Goal: Information Seeking & Learning: Learn about a topic

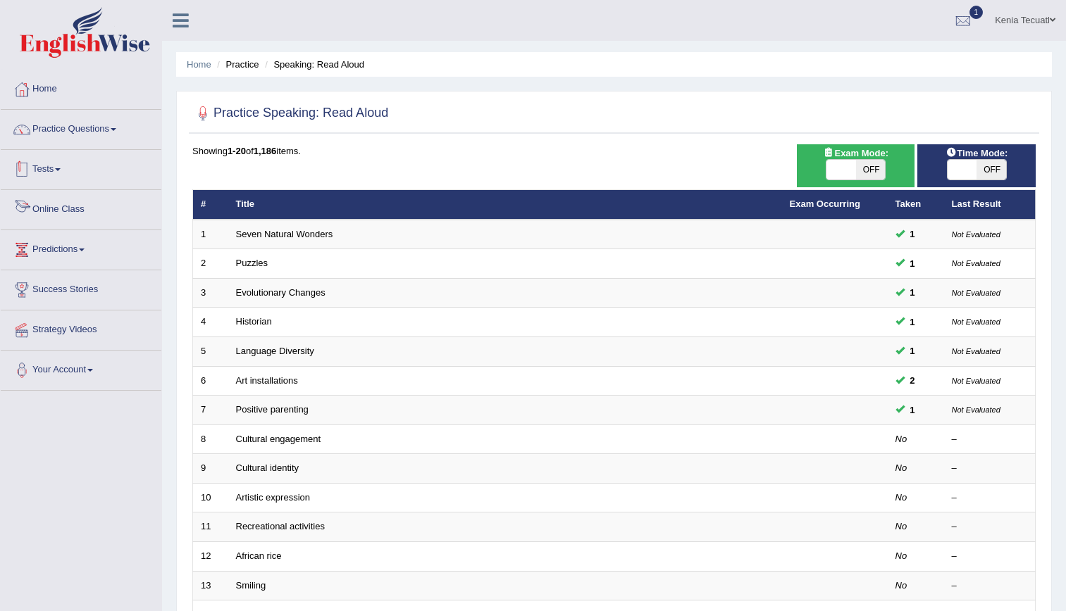
click at [50, 166] on link "Tests" at bounding box center [81, 167] width 161 height 35
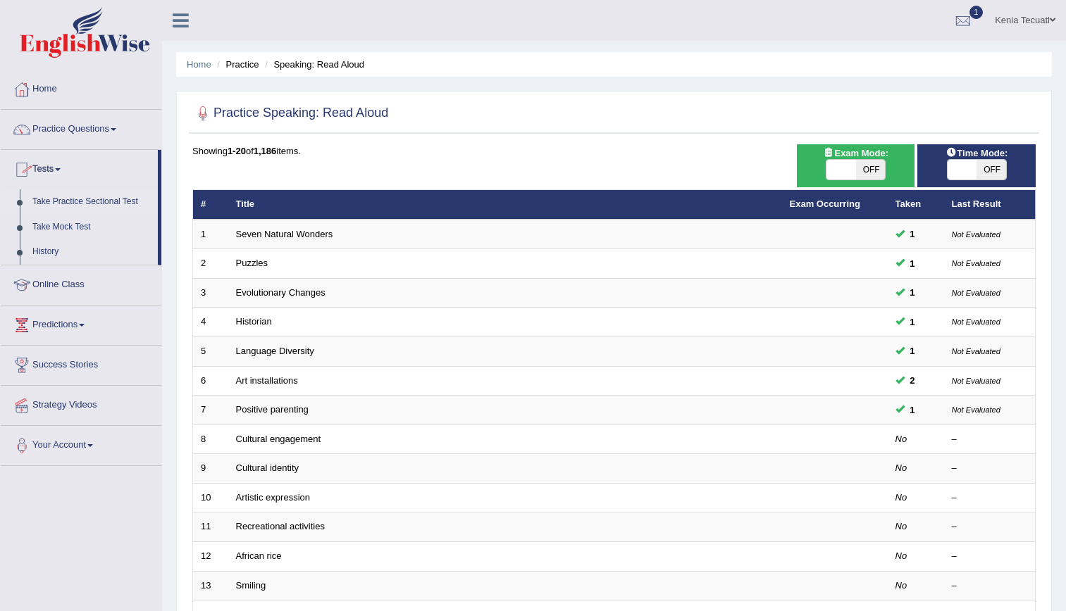
click at [63, 197] on link "Take Practice Sectional Test" at bounding box center [92, 201] width 132 height 25
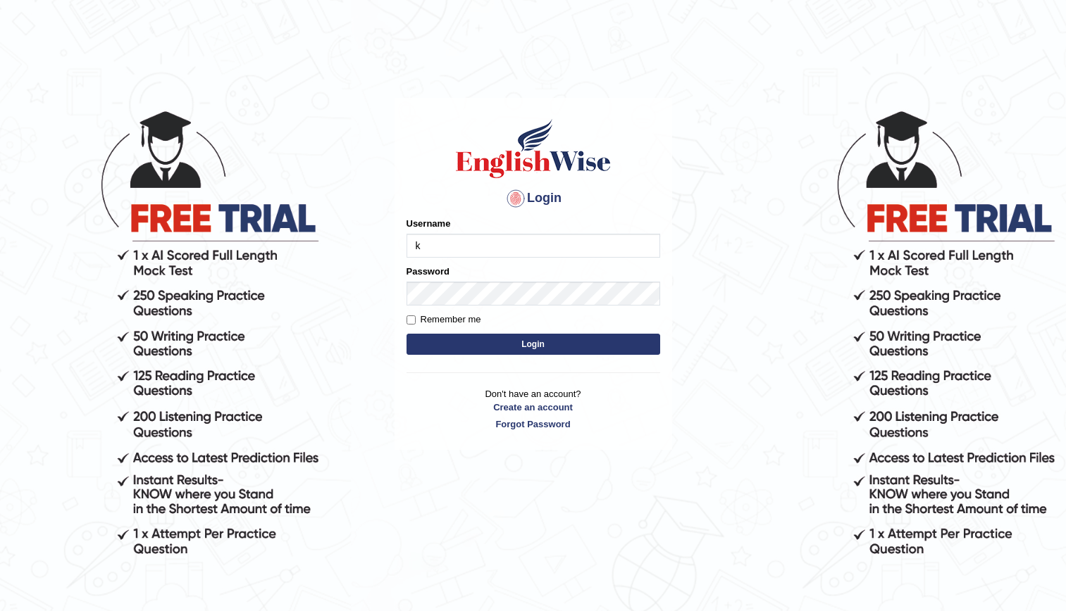
click at [449, 250] on input "k" at bounding box center [533, 246] width 254 height 24
type input "kenia999"
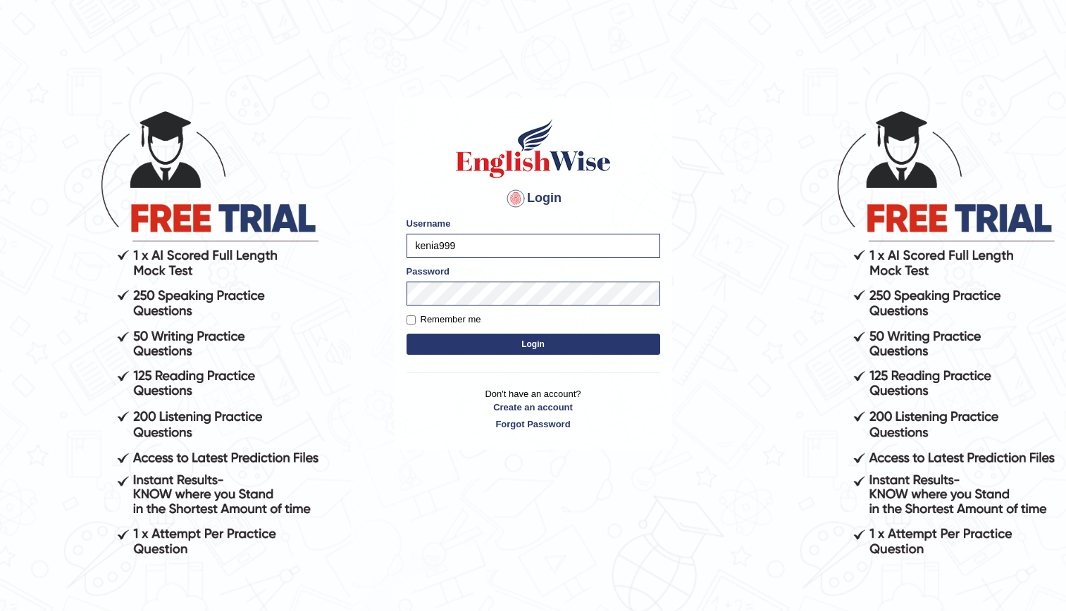
click at [514, 347] on button "Login" at bounding box center [533, 344] width 254 height 21
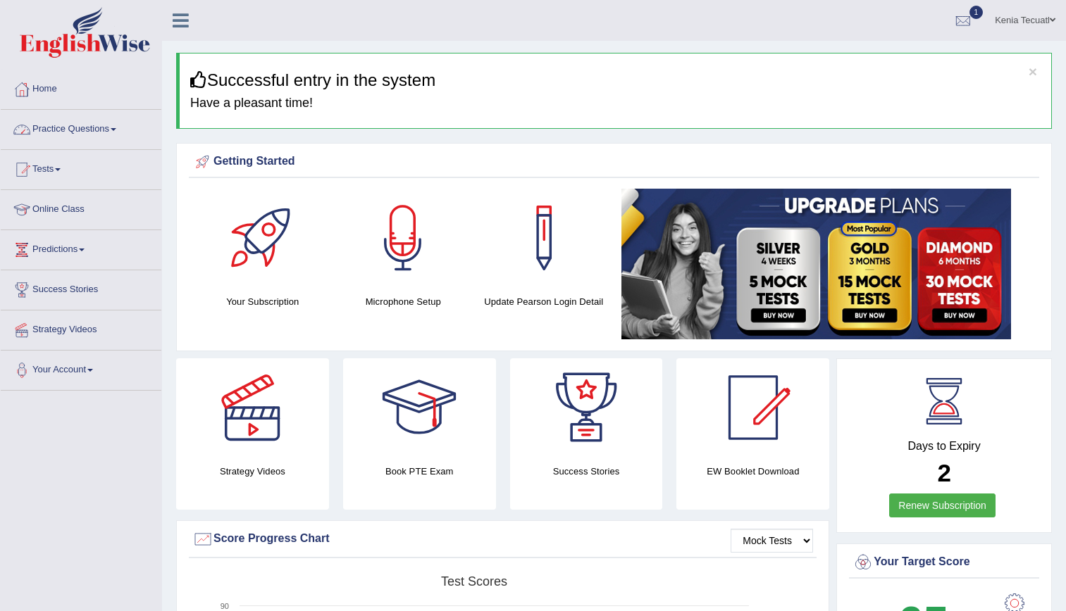
click at [101, 125] on link "Practice Questions" at bounding box center [81, 127] width 161 height 35
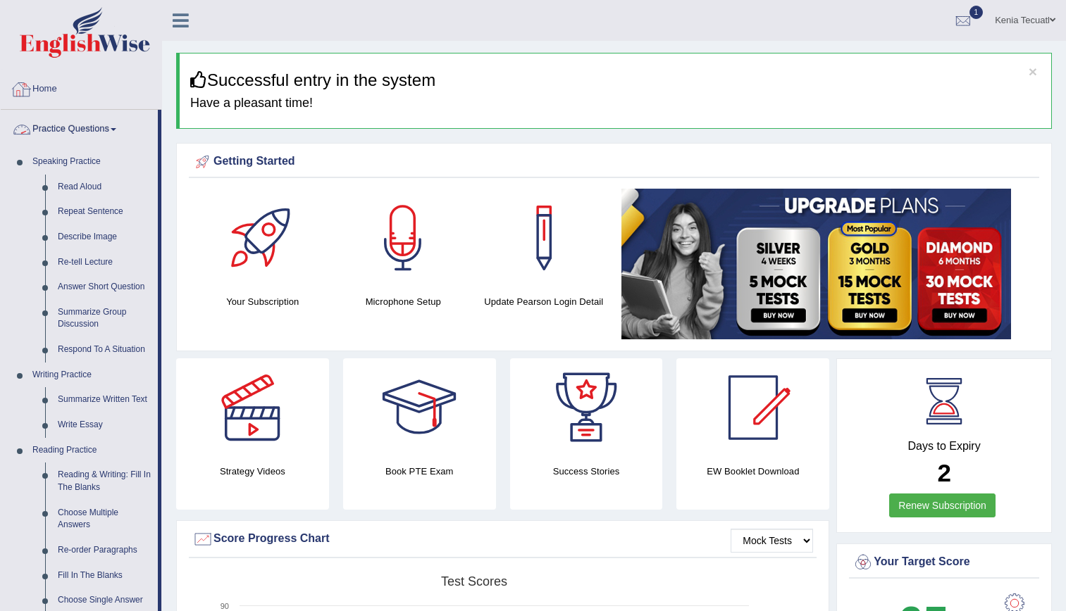
click at [79, 123] on link "Practice Questions" at bounding box center [79, 127] width 157 height 35
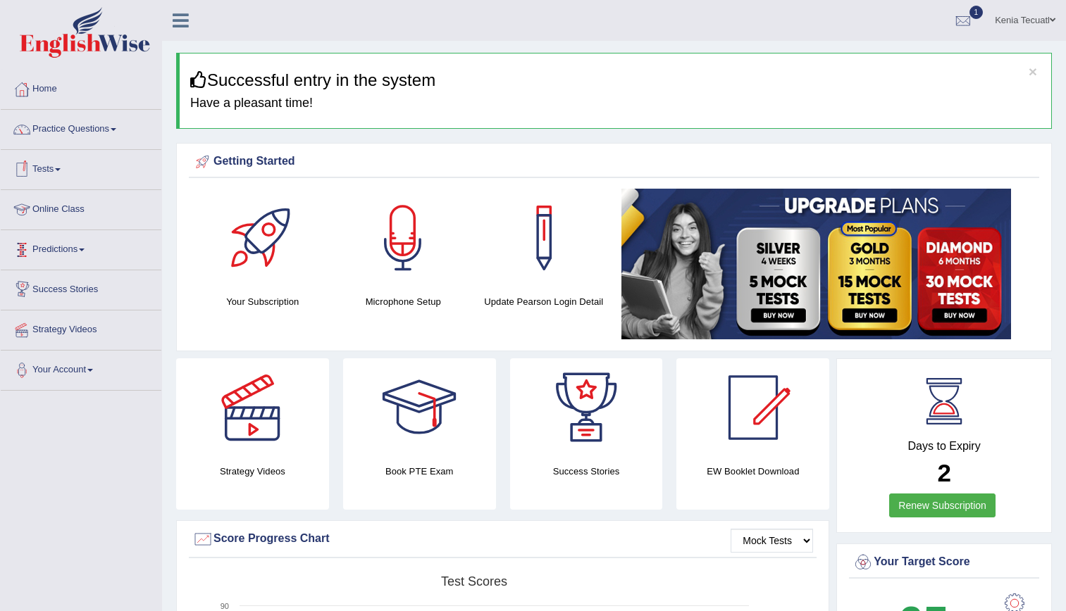
click at [54, 163] on link "Tests" at bounding box center [81, 167] width 161 height 35
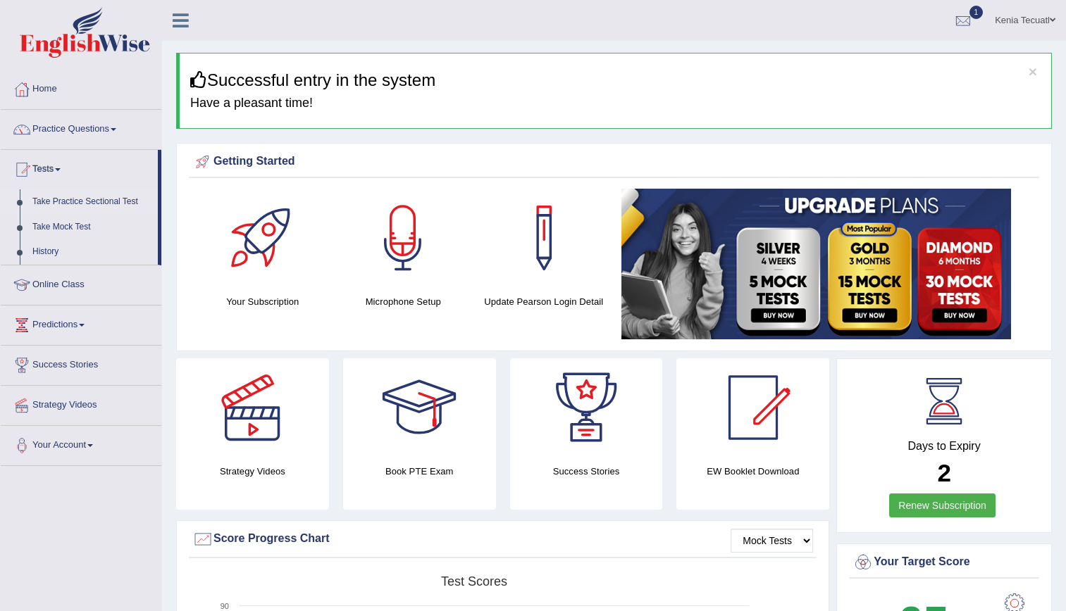
click at [69, 199] on link "Take Practice Sectional Test" at bounding box center [92, 201] width 132 height 25
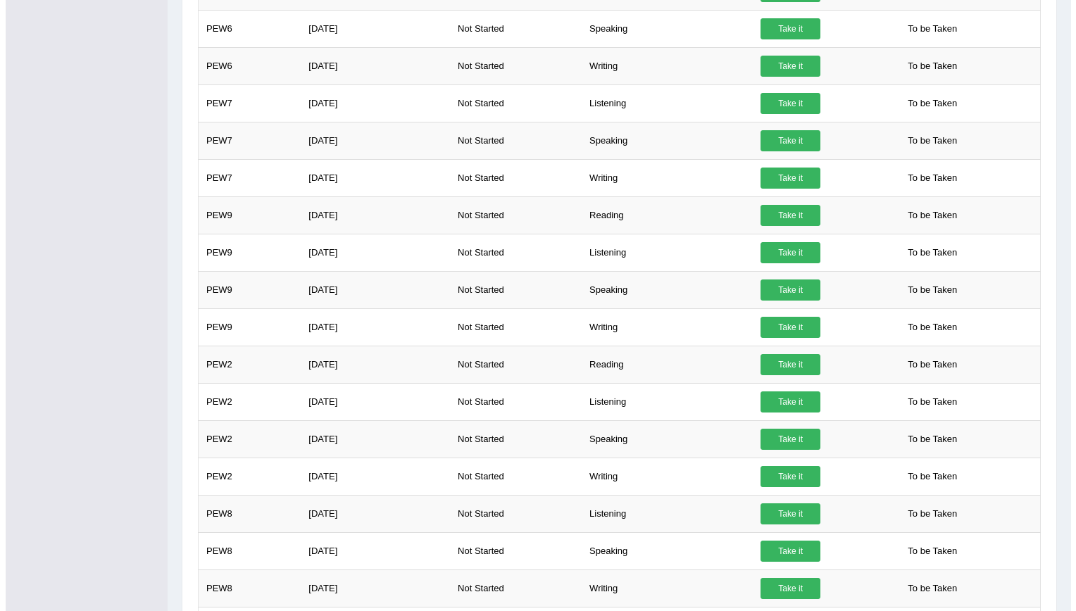
scroll to position [693, 0]
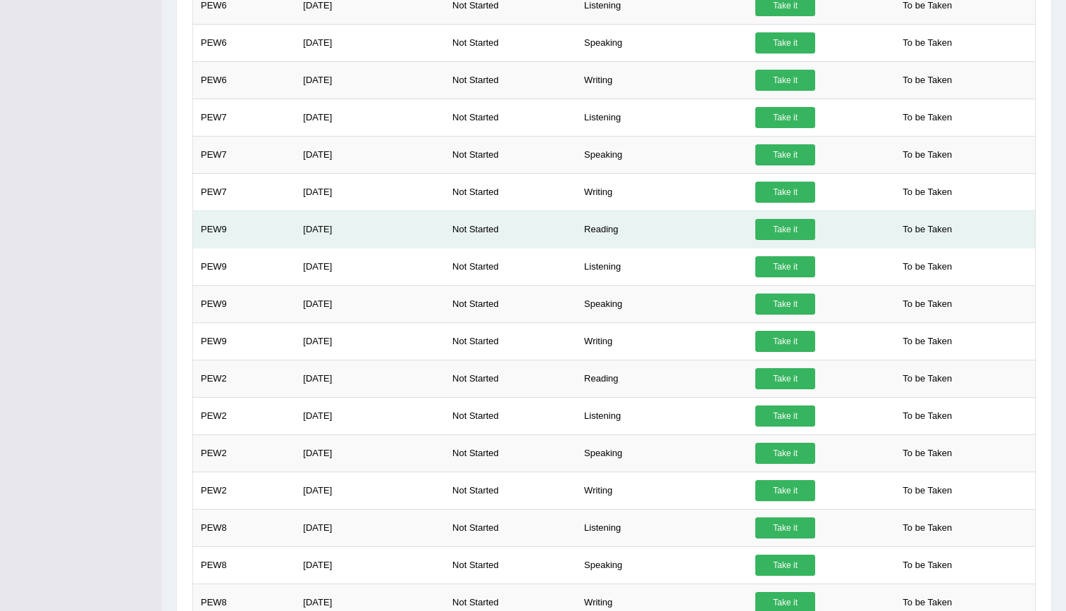
click at [773, 234] on link "Take it" at bounding box center [785, 229] width 60 height 21
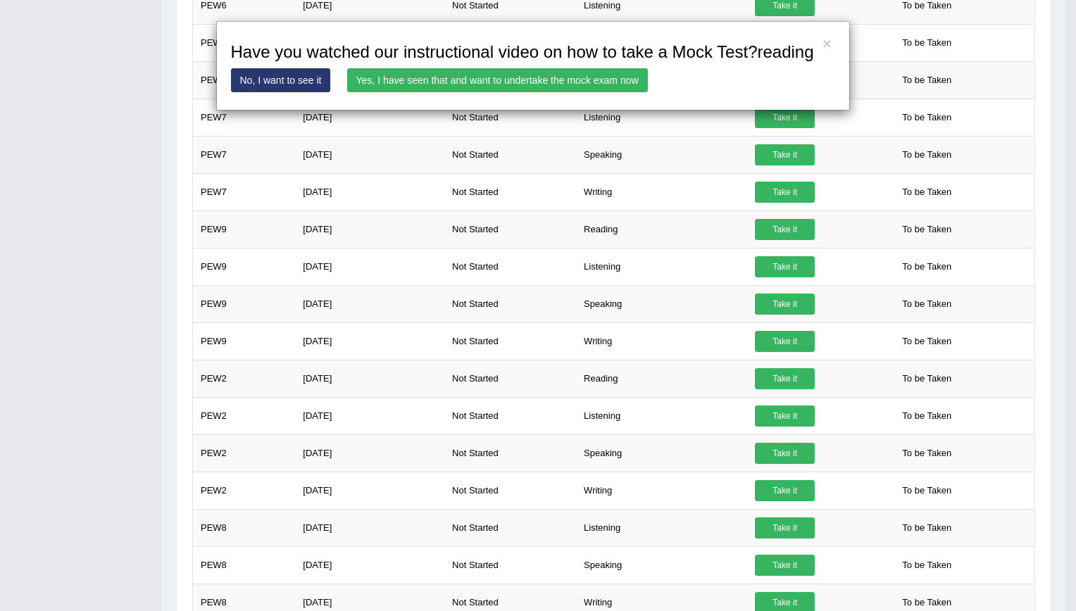
click at [501, 75] on link "Yes, I have seen that and want to undertake the mock exam now" at bounding box center [497, 80] width 301 height 24
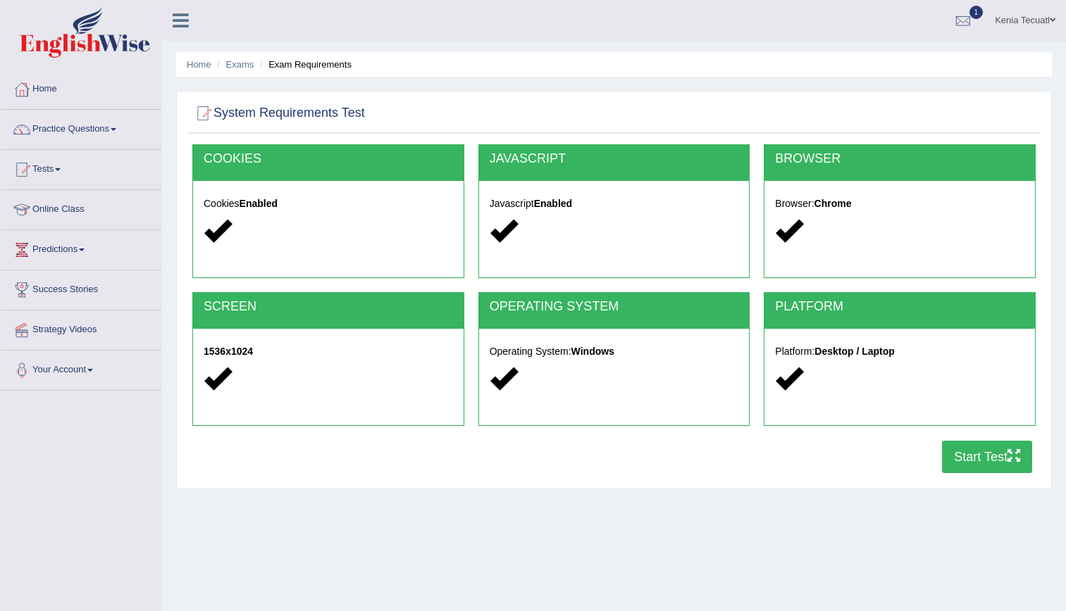
click at [960, 459] on button "Start Test" at bounding box center [987, 457] width 90 height 32
